Goal: Check status: Check status

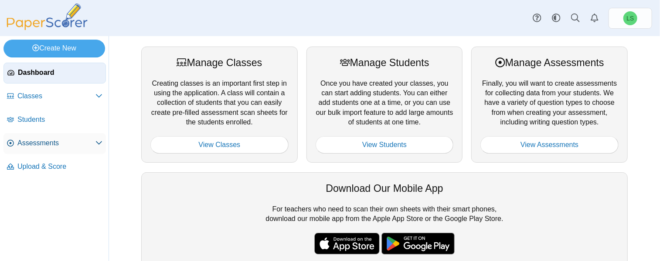
click at [29, 140] on span "Assessments" at bounding box center [56, 144] width 78 height 10
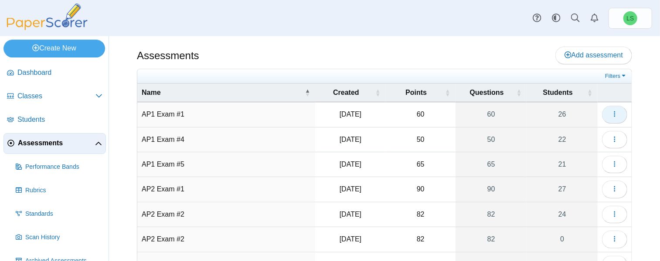
click at [611, 113] on icon "button" at bounding box center [614, 114] width 7 height 7
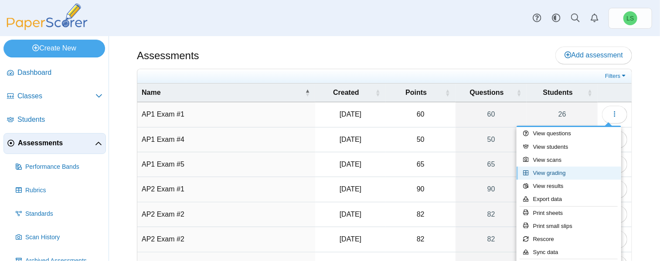
click at [539, 174] on link "View grading" at bounding box center [568, 173] width 105 height 13
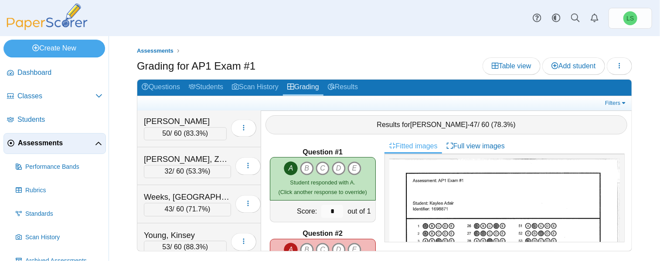
scroll to position [839, 0]
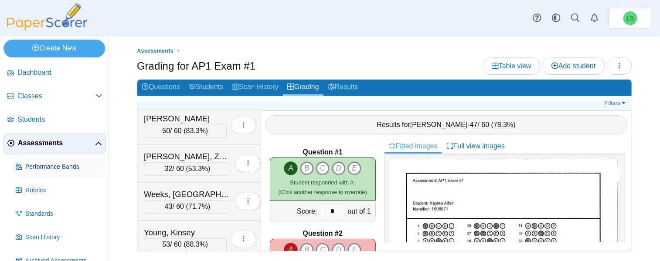
click at [35, 167] on span "Performance Bands" at bounding box center [63, 167] width 77 height 9
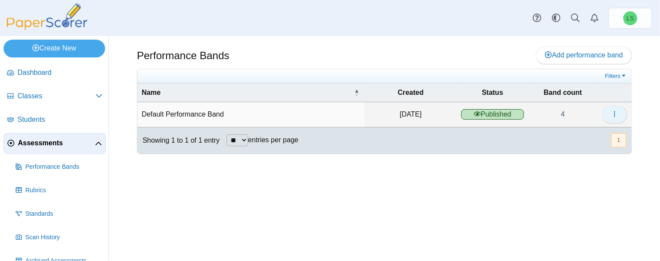
click at [611, 115] on icon "button" at bounding box center [614, 114] width 7 height 7
click at [557, 136] on link "Details" at bounding box center [575, 133] width 105 height 13
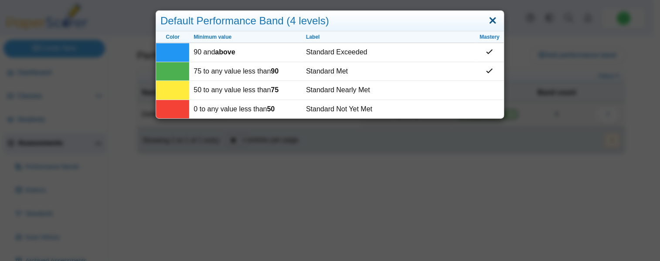
click at [491, 22] on link "Close" at bounding box center [493, 21] width 14 height 15
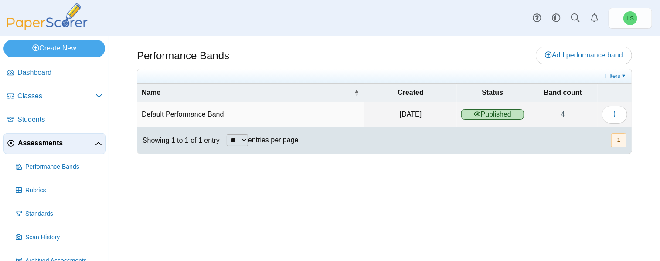
click at [47, 143] on span "Assessments" at bounding box center [56, 144] width 77 height 10
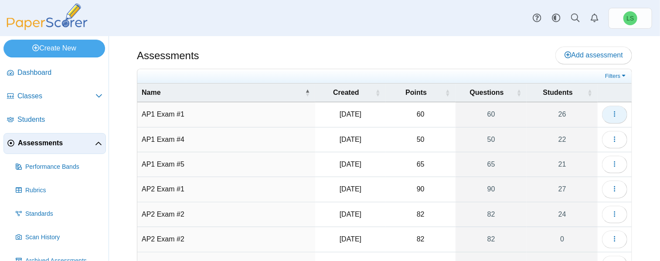
click at [611, 112] on icon "button" at bounding box center [614, 114] width 7 height 7
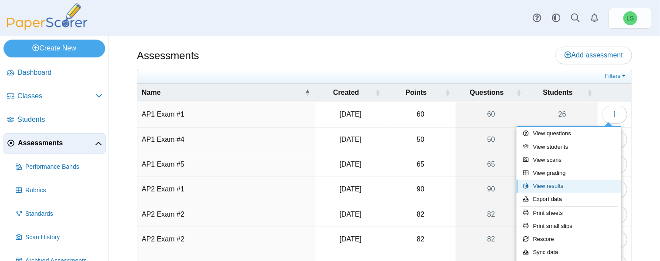
click at [540, 185] on link "View results" at bounding box center [568, 186] width 105 height 13
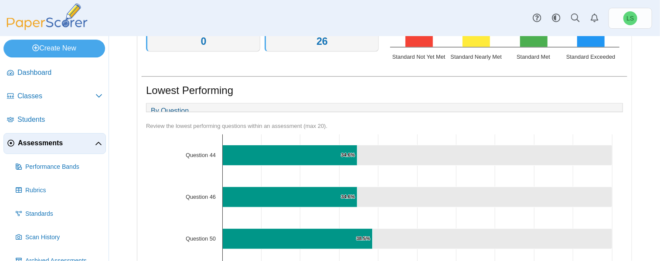
click at [68, 140] on span "Assessments" at bounding box center [56, 144] width 77 height 10
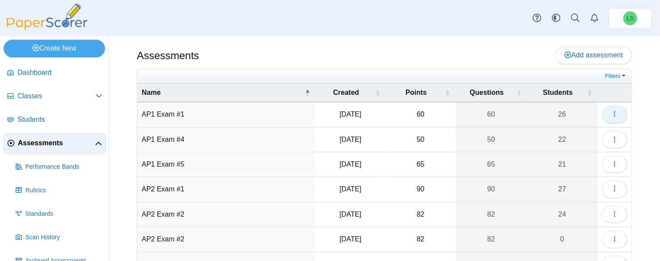
click at [611, 113] on icon "button" at bounding box center [614, 114] width 7 height 7
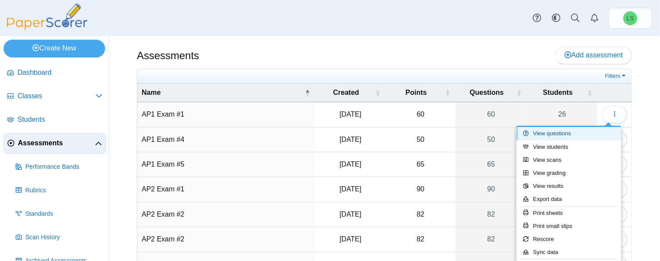
click at [551, 131] on link "View questions" at bounding box center [568, 133] width 105 height 13
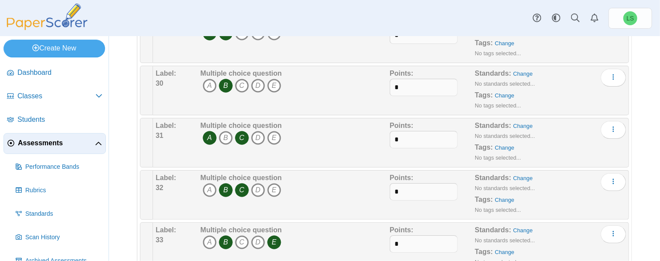
scroll to position [1481, 0]
